Goal: Task Accomplishment & Management: Manage account settings

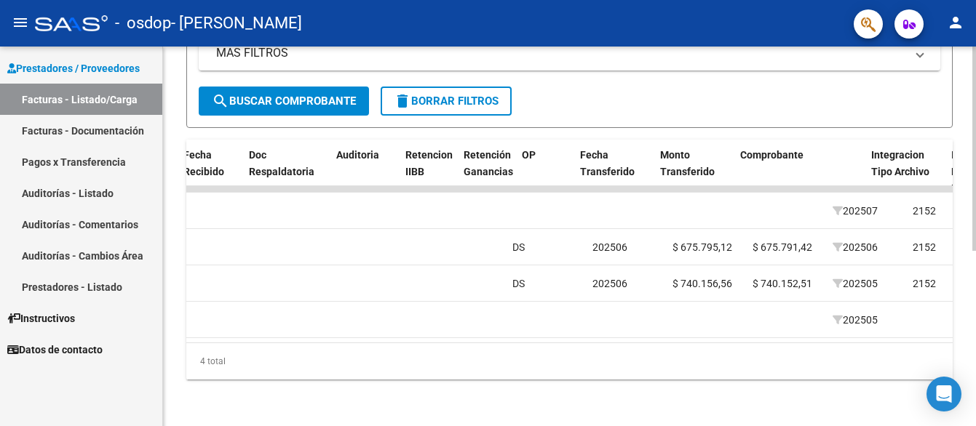
scroll to position [0, 635]
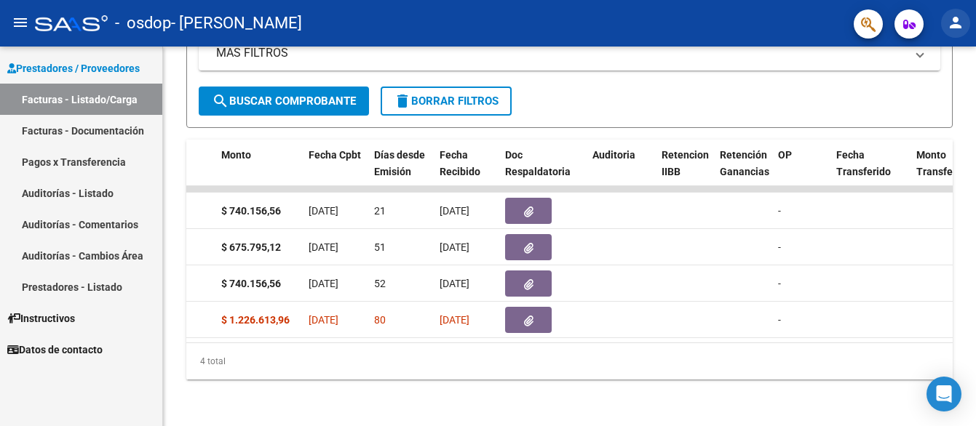
click at [960, 28] on mat-icon "person" at bounding box center [955, 22] width 17 height 17
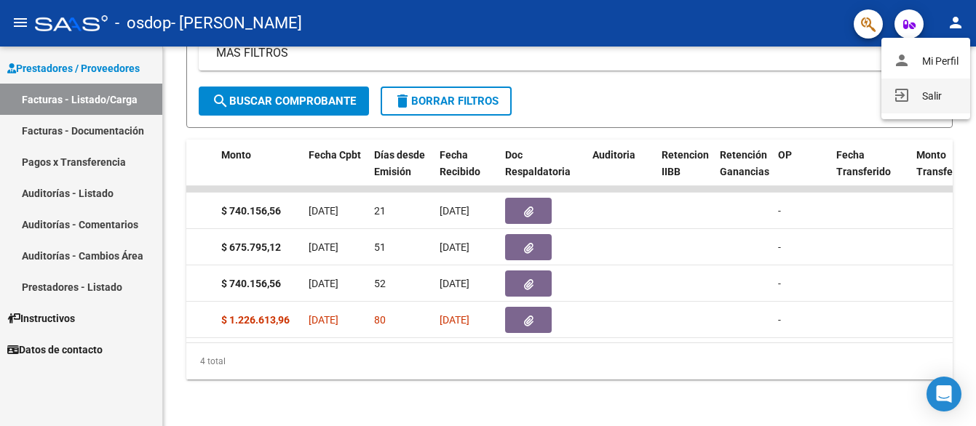
click at [929, 91] on button "exit_to_app Salir" at bounding box center [925, 96] width 89 height 35
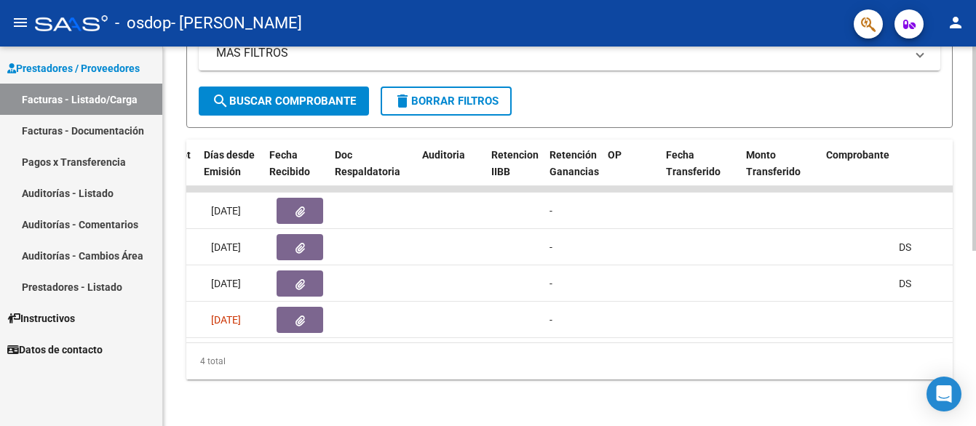
scroll to position [0, 922]
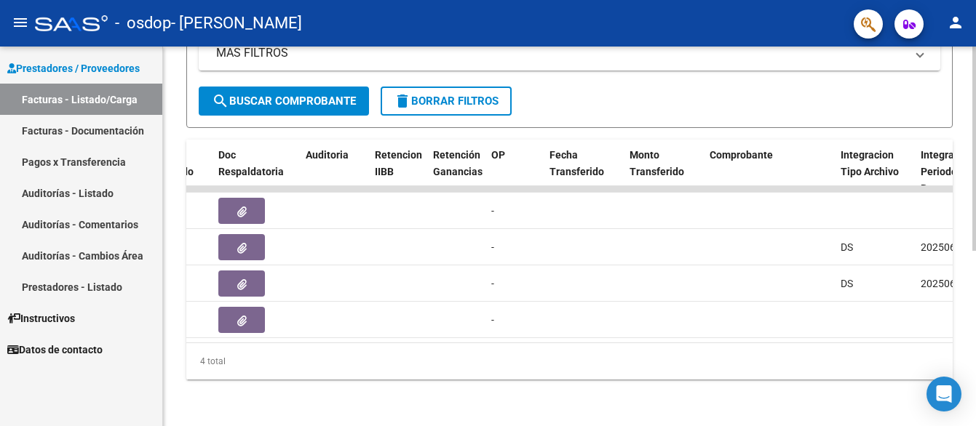
click at [627, 362] on div "4 total" at bounding box center [569, 361] width 766 height 36
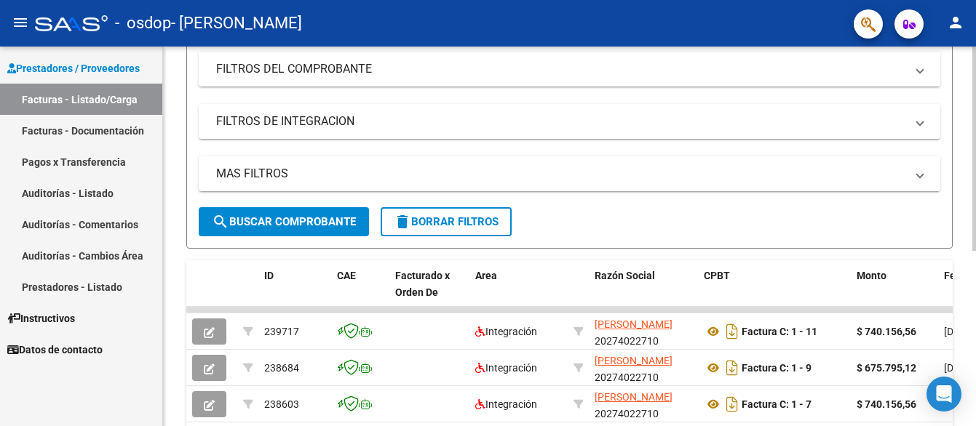
scroll to position [179, 0]
